Goal: Check status: Check status

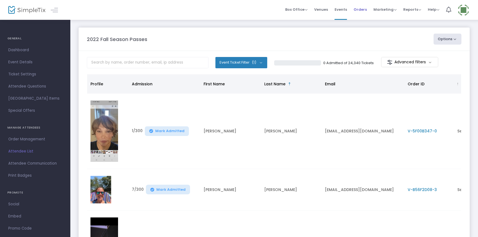
click at [358, 7] on span "Orders" at bounding box center [359, 9] width 13 height 14
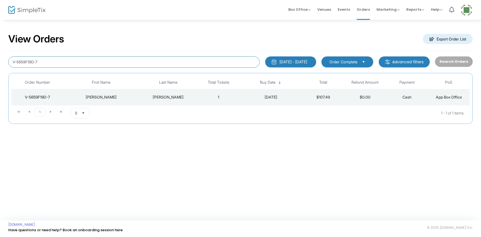
drag, startPoint x: 40, startPoint y: 61, endPoint x: 95, endPoint y: 25, distance: 65.7
click at [23, 44] on div "View Orders Export Order List V-5659F19D-7 [DATE] - [DATE] Last 30 Days [DATE] …" at bounding box center [240, 76] width 464 height 96
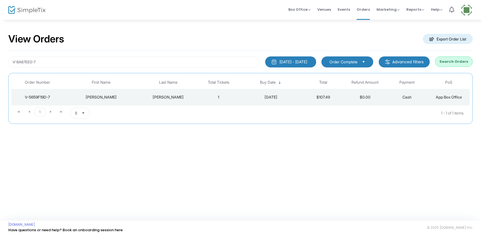
click at [447, 61] on button "Search Orders" at bounding box center [454, 61] width 38 height 10
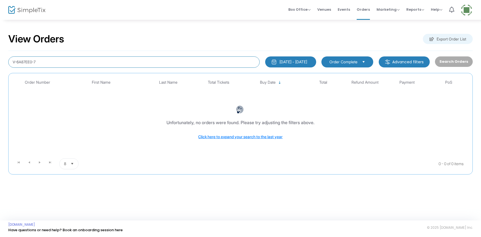
click at [32, 61] on input "V-6A87EE0-7" at bounding box center [133, 61] width 251 height 11
type input "V-6A87EE0B-7"
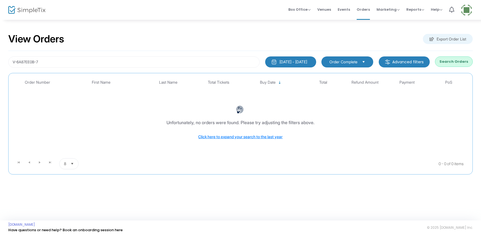
click at [456, 63] on button "Search Orders" at bounding box center [454, 61] width 38 height 10
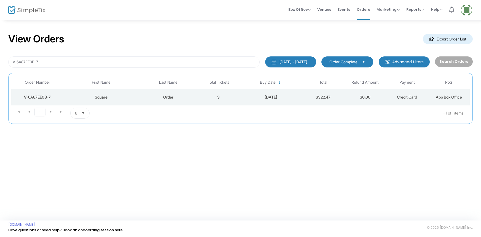
click at [99, 97] on div "Square" at bounding box center [101, 98] width 72 height 6
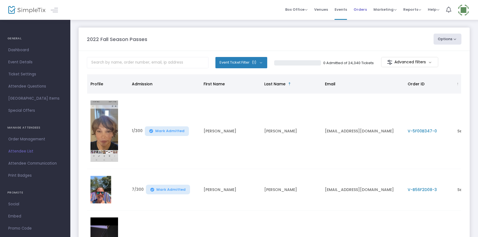
click at [359, 10] on span "Orders" at bounding box center [359, 9] width 13 height 14
